Goal: Information Seeking & Learning: Learn about a topic

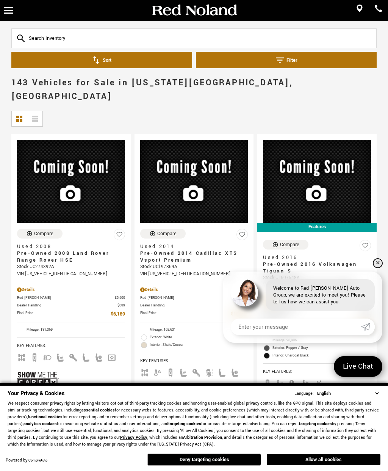
click at [380, 259] on link "✕" at bounding box center [378, 263] width 9 height 9
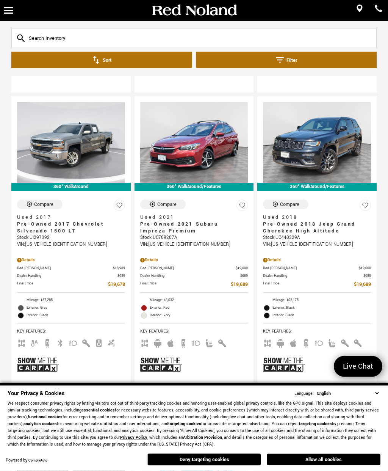
scroll to position [1759, 0]
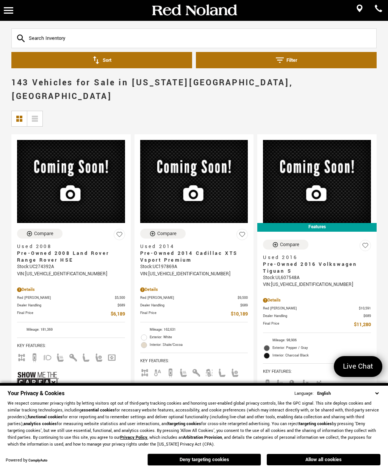
click at [35, 35] on input "text" at bounding box center [194, 38] width 366 height 20
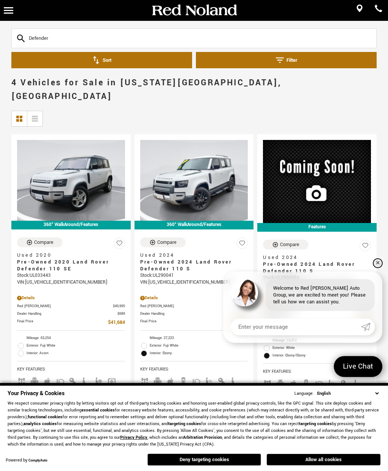
click at [380, 259] on link "✕" at bounding box center [378, 263] width 9 height 9
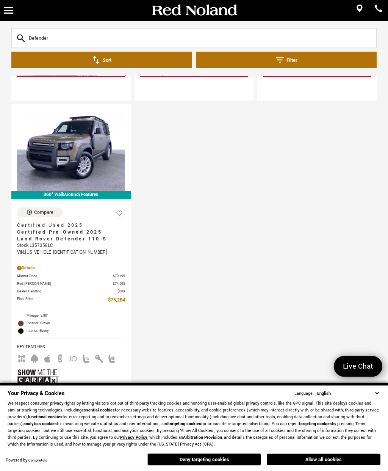
scroll to position [374, 0]
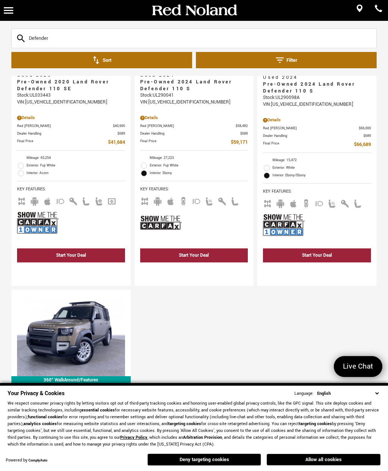
type input "Defe"
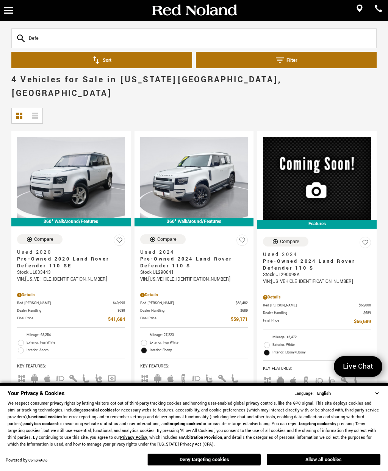
scroll to position [1, 0]
